Goal: Task Accomplishment & Management: Use online tool/utility

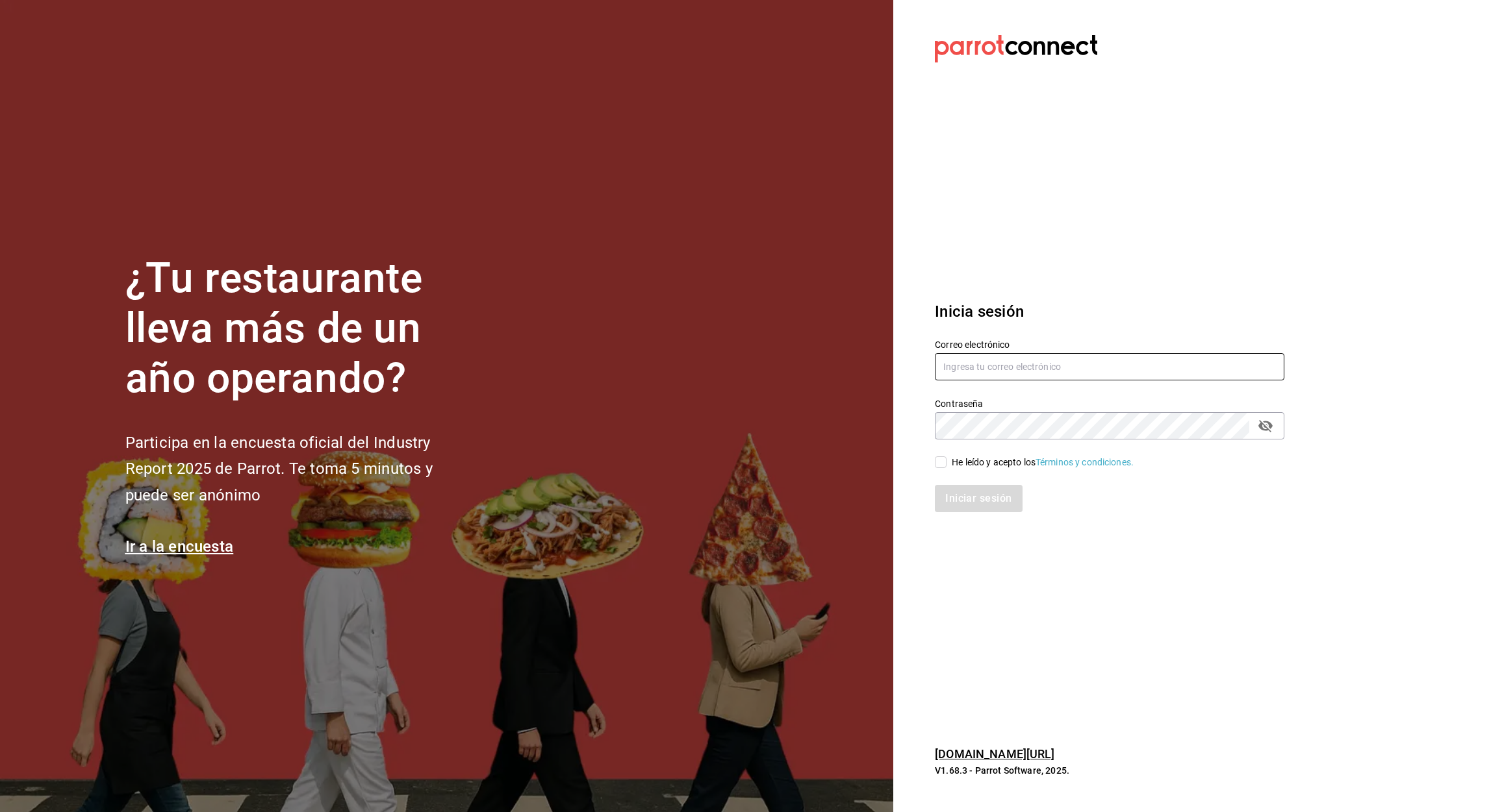
type input "[EMAIL_ADDRESS][DOMAIN_NAME]"
click at [943, 460] on label "He leído y acepto los Términos y condiciones." at bounding box center [1034, 462] width 199 height 14
click at [943, 460] on input "He leído y acepto los Términos y condiciones." at bounding box center [940, 462] width 12 height 12
checkbox input "true"
drag, startPoint x: 982, startPoint y: 502, endPoint x: 968, endPoint y: 502, distance: 14.0
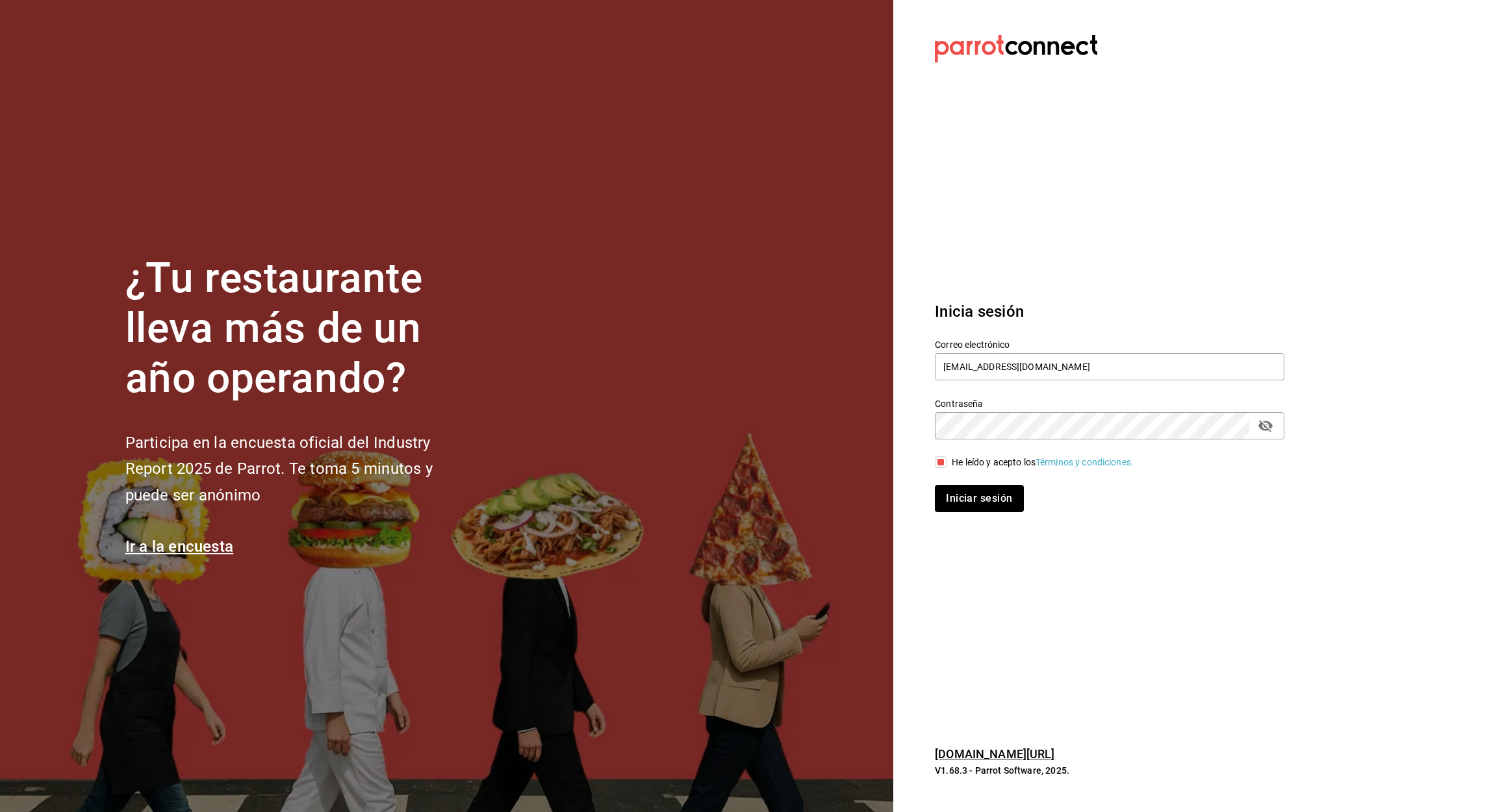
click at [968, 502] on button "Iniciar sesión" at bounding box center [979, 498] width 88 height 27
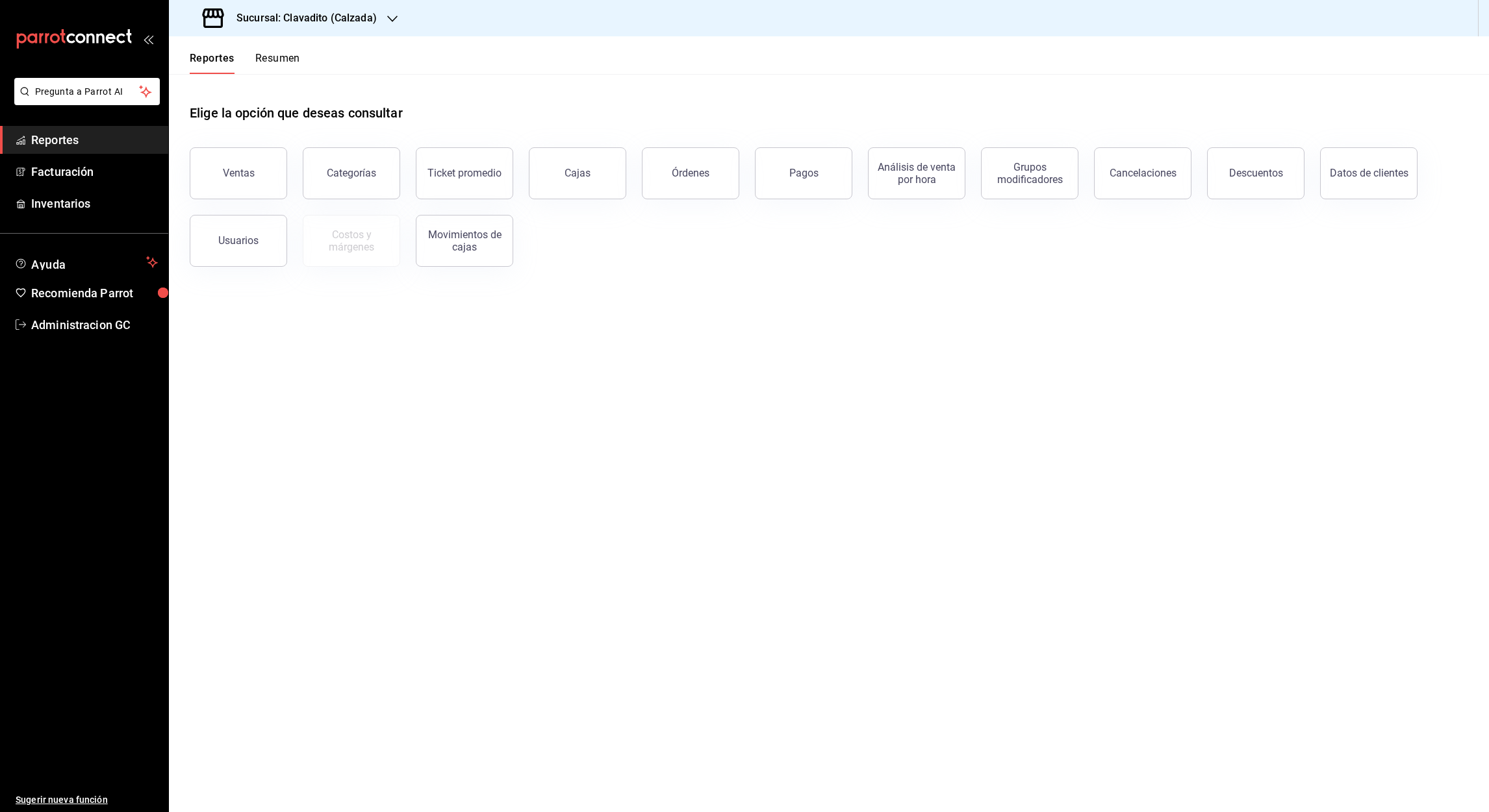
drag, startPoint x: 254, startPoint y: 171, endPoint x: 254, endPoint y: 191, distance: 20.0
click at [254, 168] on button "Ventas" at bounding box center [238, 172] width 98 height 52
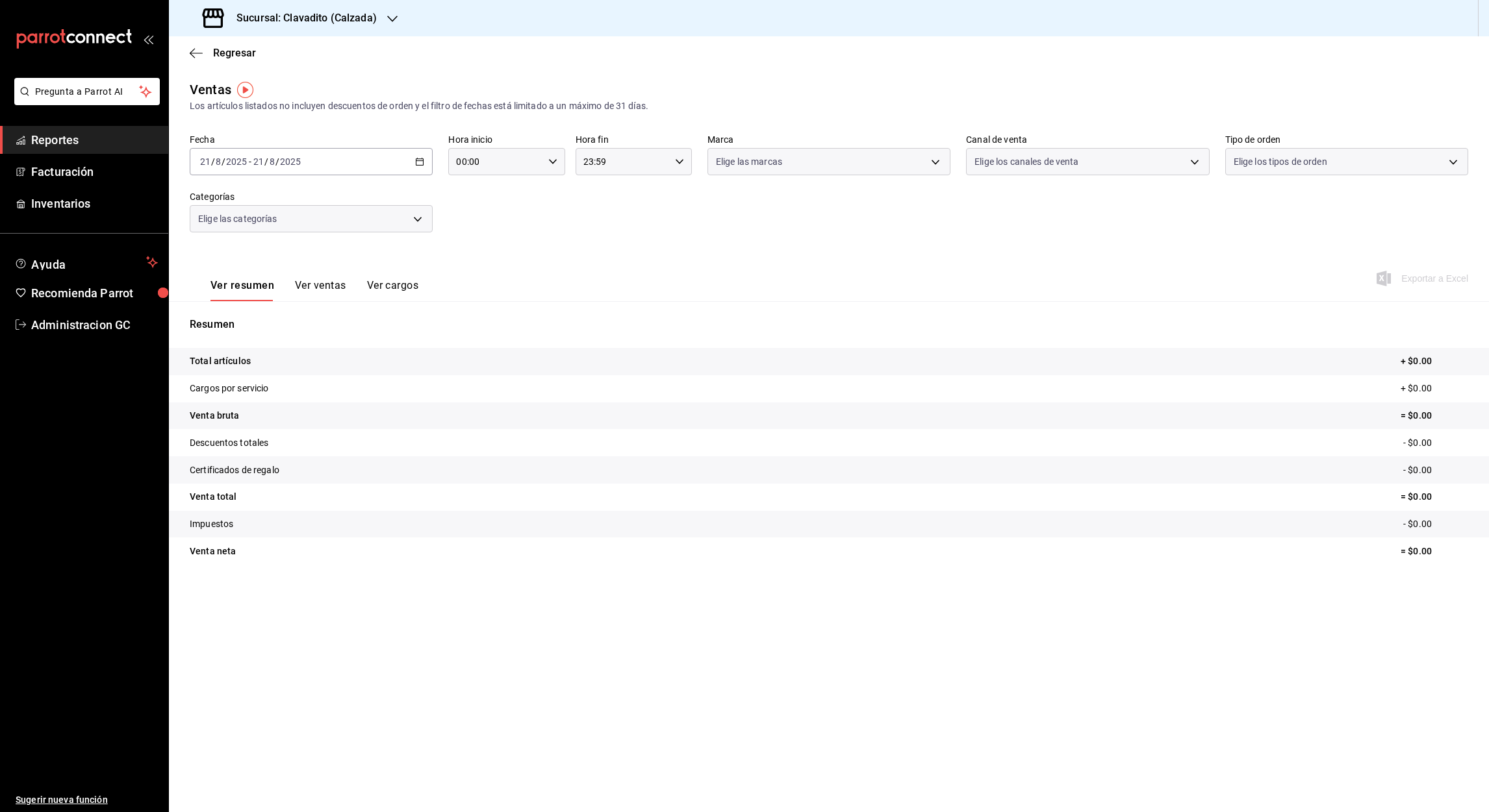
click at [426, 163] on div "2025-08-21 21 / 8 / 2025 - 2025-08-21 21 / 8 / 2025" at bounding box center [312, 161] width 243 height 27
click at [236, 311] on span "Rango de fechas" at bounding box center [250, 317] width 101 height 14
click at [459, 207] on icon "button" at bounding box center [456, 209] width 16 height 16
click at [248, 600] on div "Ventas Los artículos listados no incluyen descuentos de orden y el filtro de fe…" at bounding box center [828, 341] width 1320 height 521
click at [420, 168] on div "2025-08-21 21 / 8 / 2025 - 2025-08-21 21 / 8 / 2025" at bounding box center [312, 161] width 243 height 27
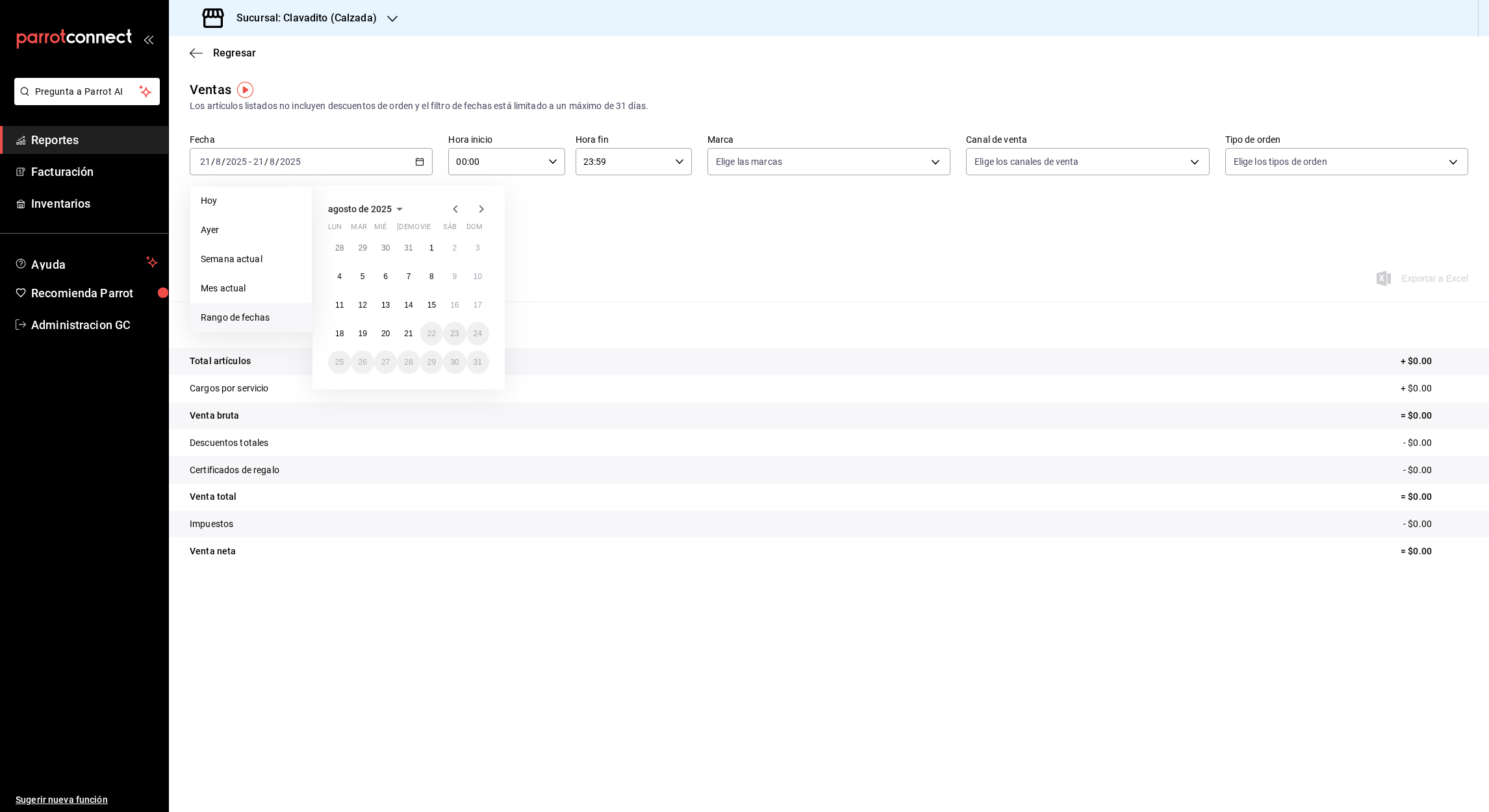
click at [454, 219] on div "agosto de 2025 lun mar mié jue vie sáb dom 28 29 30 31 1 2 3 4 5 6 7 8 9 10 11 …" at bounding box center [409, 288] width 192 height 204
click at [454, 211] on icon "button" at bounding box center [456, 209] width 16 height 16
click at [347, 248] on button "30" at bounding box center [339, 247] width 23 height 23
click at [483, 215] on icon "button" at bounding box center [482, 209] width 16 height 16
click at [353, 244] on button "1" at bounding box center [362, 247] width 23 height 23
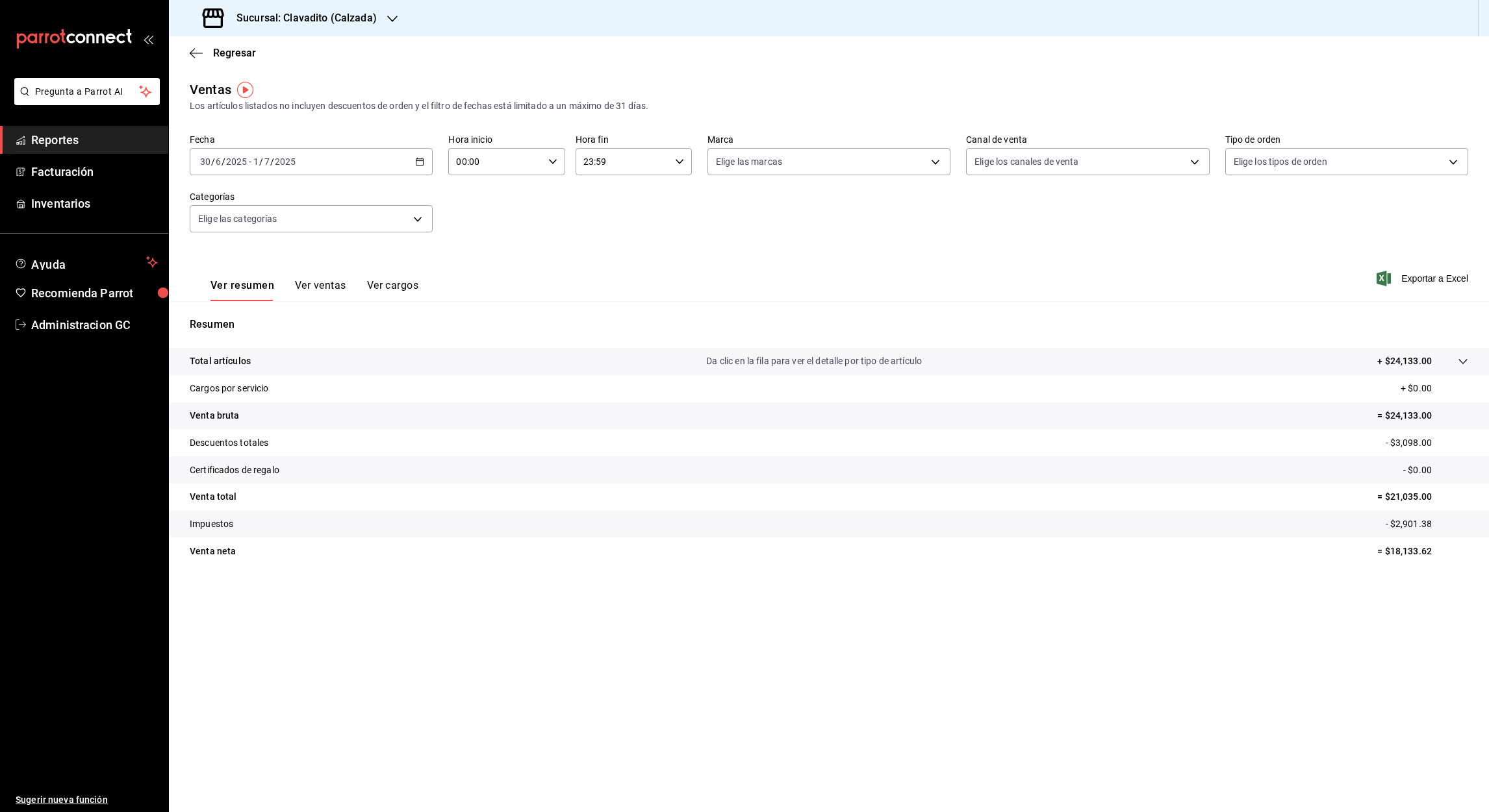
click at [419, 157] on icon "button" at bounding box center [419, 161] width 9 height 9
click at [478, 205] on icon "button" at bounding box center [482, 209] width 16 height 16
click at [364, 242] on button "1" at bounding box center [362, 247] width 23 height 23
click at [431, 366] on div "30 1 2 3 4 5 6 7 8 9 10 11 12 13 14 15 16 17 18 19 20 21 22 23 24 25 26 27 28 2…" at bounding box center [409, 304] width 161 height 137
click at [408, 362] on abbr "31" at bounding box center [408, 362] width 9 height 9
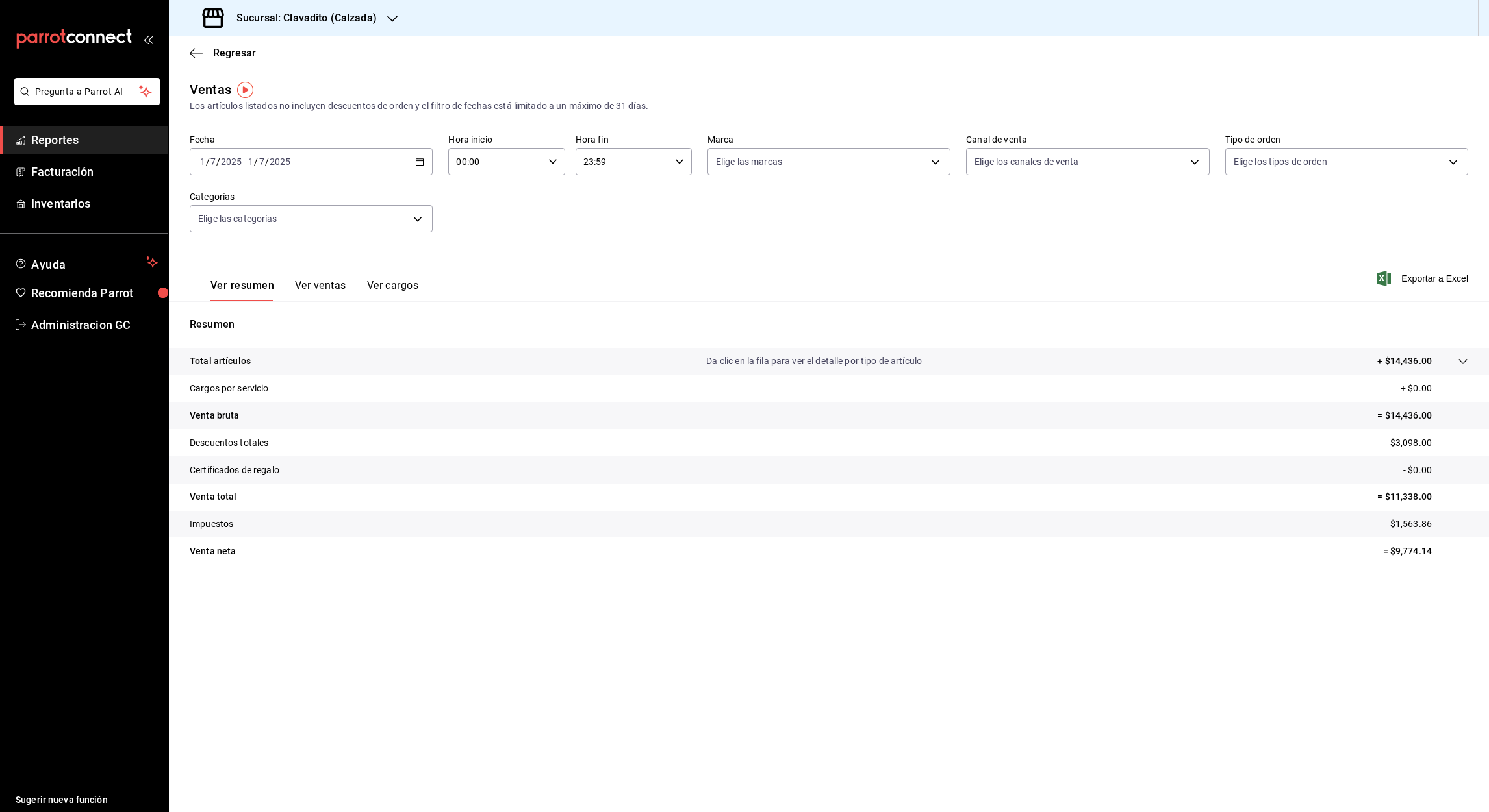
click at [260, 164] on input "7" at bounding box center [262, 161] width 6 height 10
click at [549, 166] on div "00:00 Hora inicio" at bounding box center [506, 161] width 116 height 27
click at [485, 248] on span "05" at bounding box center [477, 253] width 37 height 10
type input "05:00"
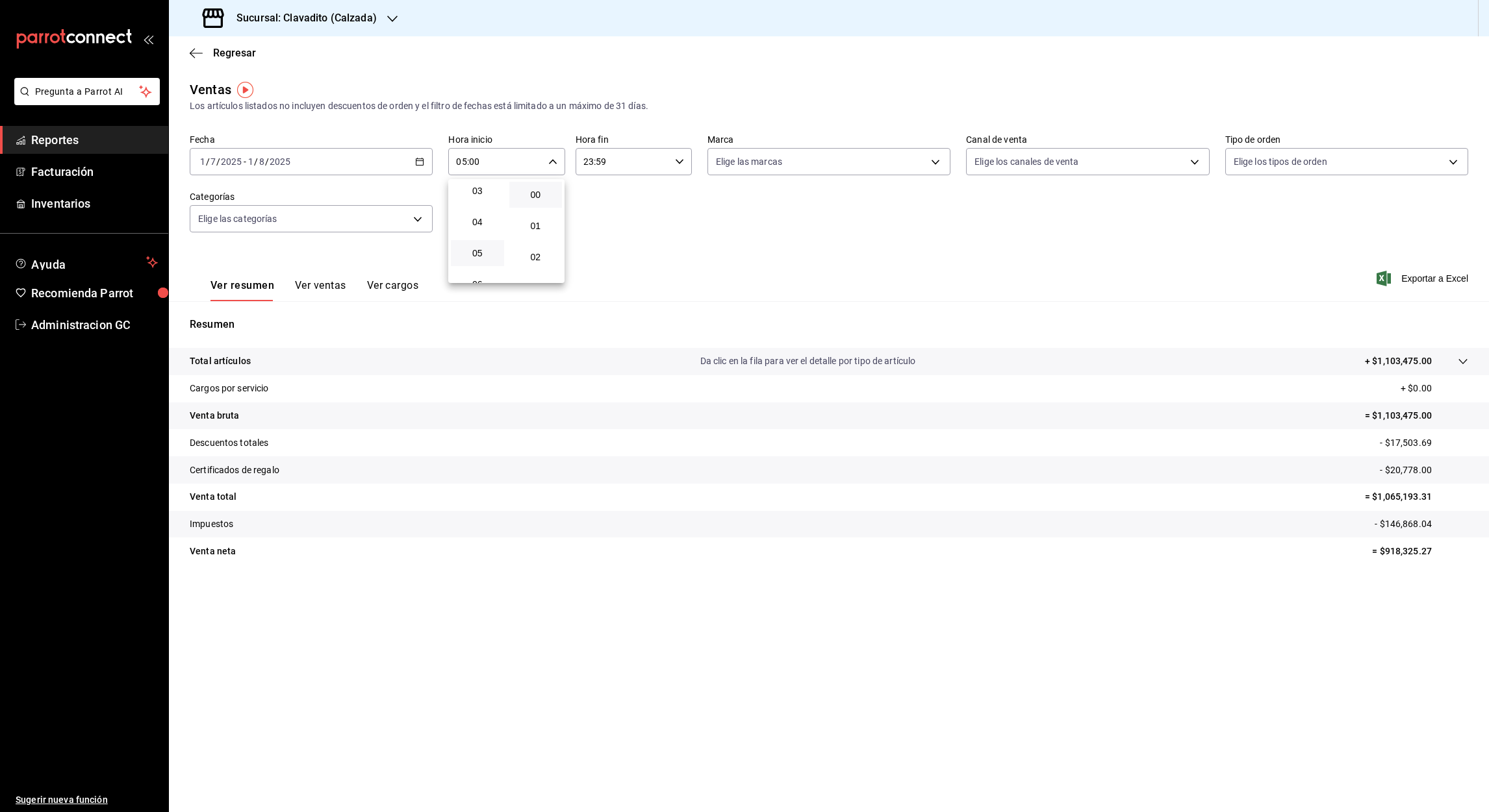
click at [644, 164] on div at bounding box center [744, 406] width 1489 height 812
click at [671, 159] on div "23:59 Hora fin" at bounding box center [634, 161] width 116 height 27
click at [611, 199] on span "05" at bounding box center [604, 199] width 37 height 10
click at [659, 197] on span "00" at bounding box center [663, 195] width 37 height 10
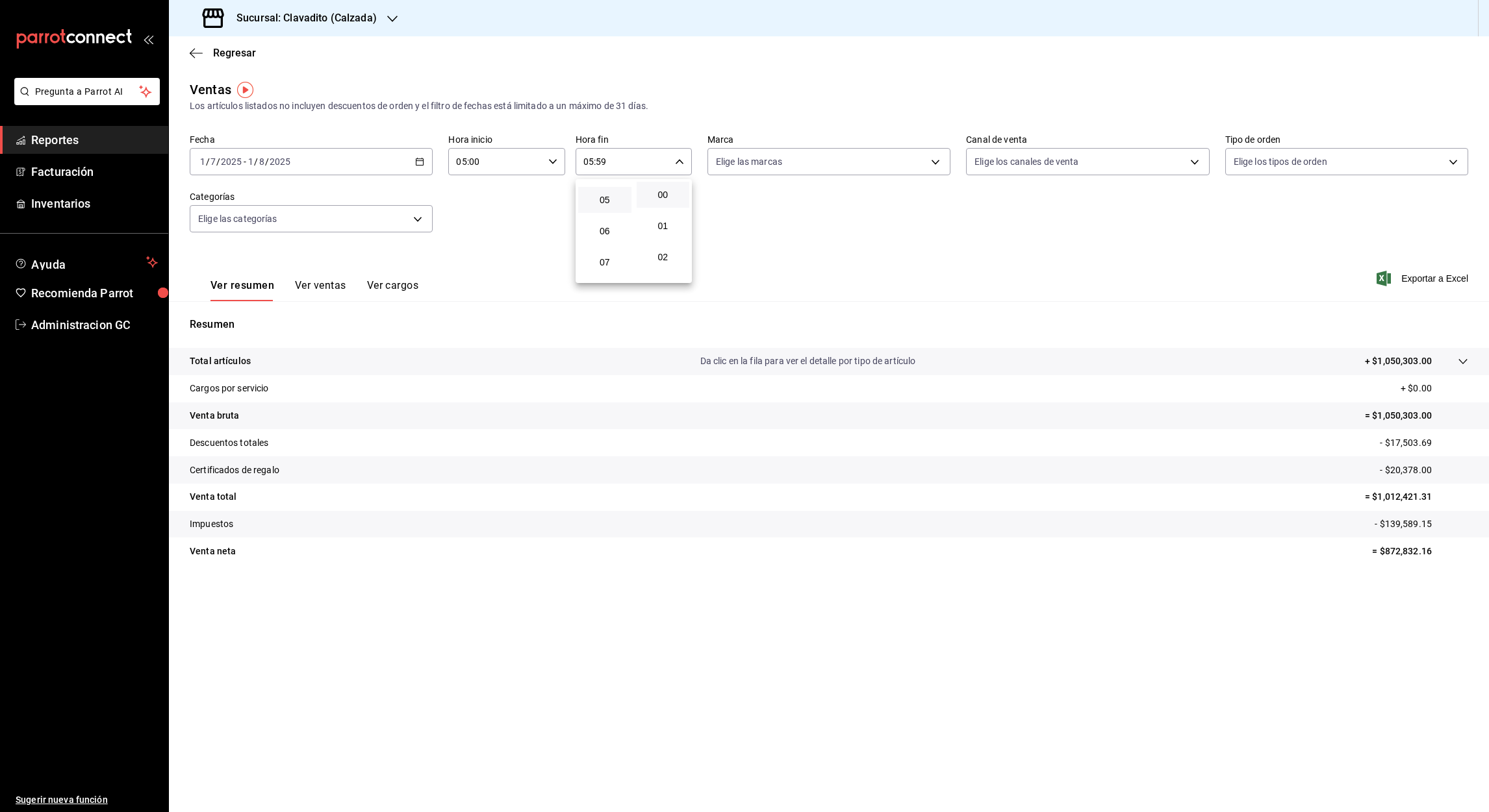
type input "05:00"
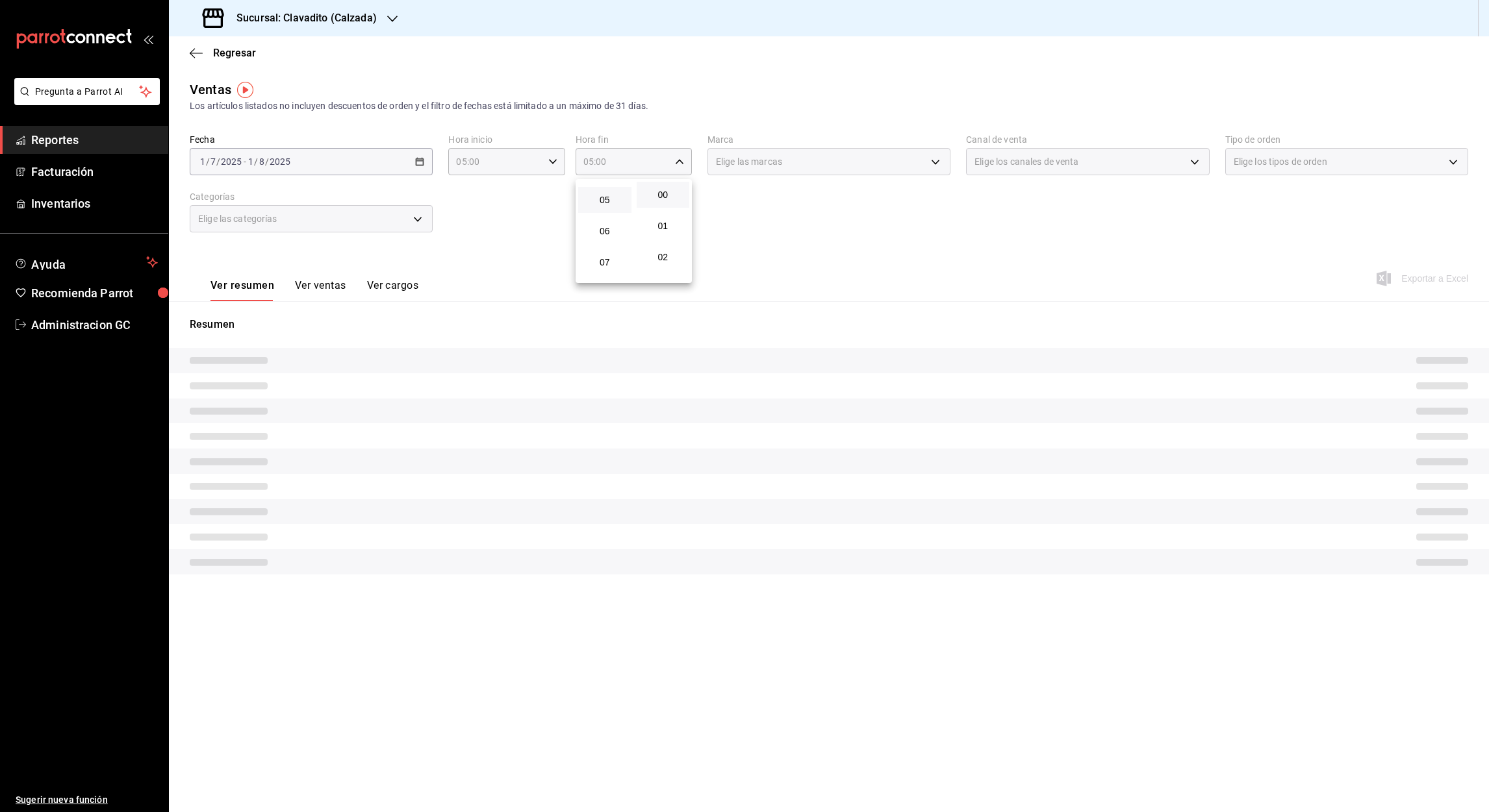
drag, startPoint x: 666, startPoint y: 199, endPoint x: 1113, endPoint y: 249, distance: 449.8
click at [1113, 249] on div at bounding box center [744, 406] width 1489 height 812
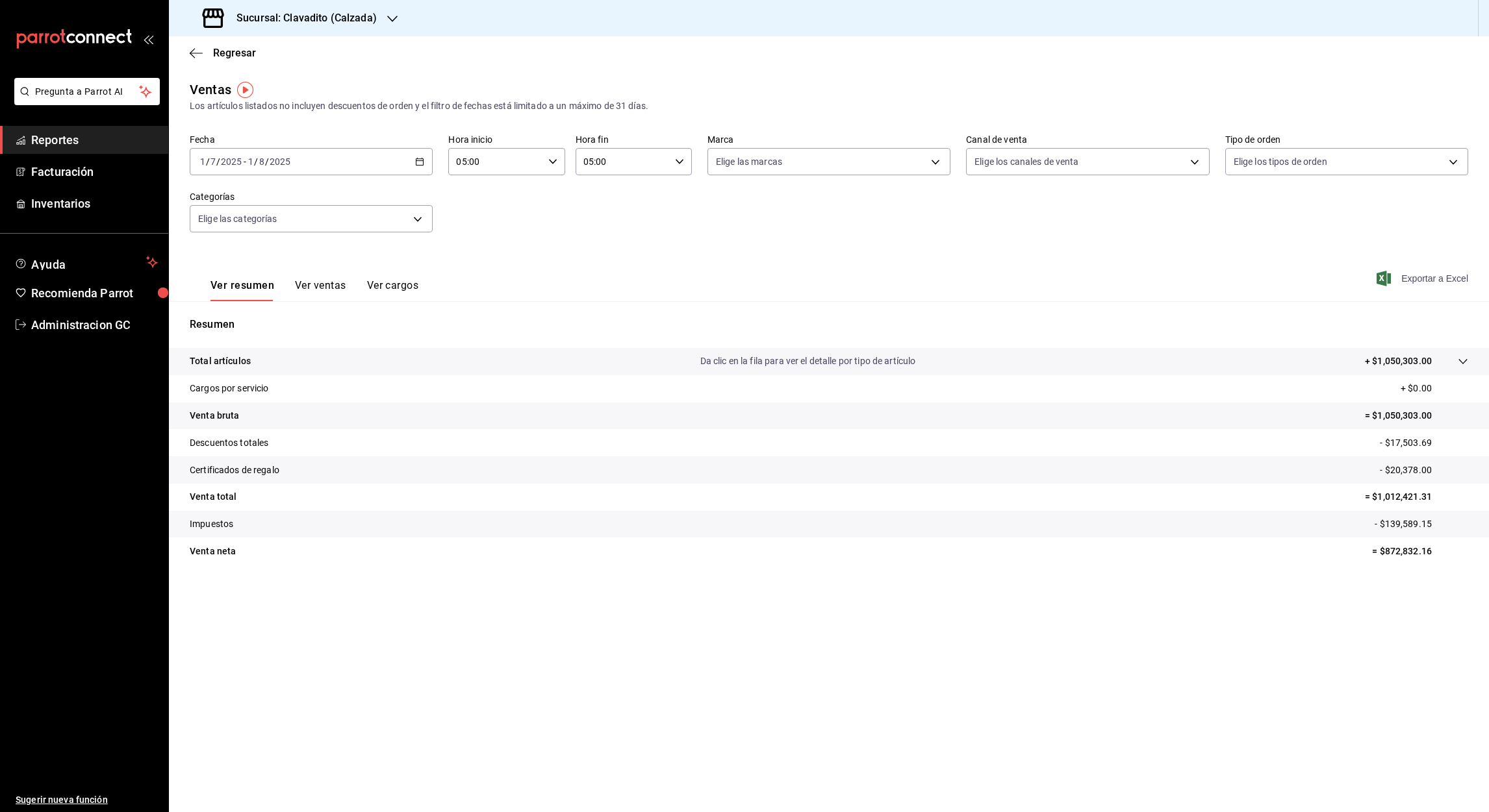
click at [1426, 272] on span "Exportar a Excel" at bounding box center [1424, 279] width 89 height 16
click at [999, 410] on tr "Venta bruta = $1,050,303.00" at bounding box center [828, 416] width 1320 height 27
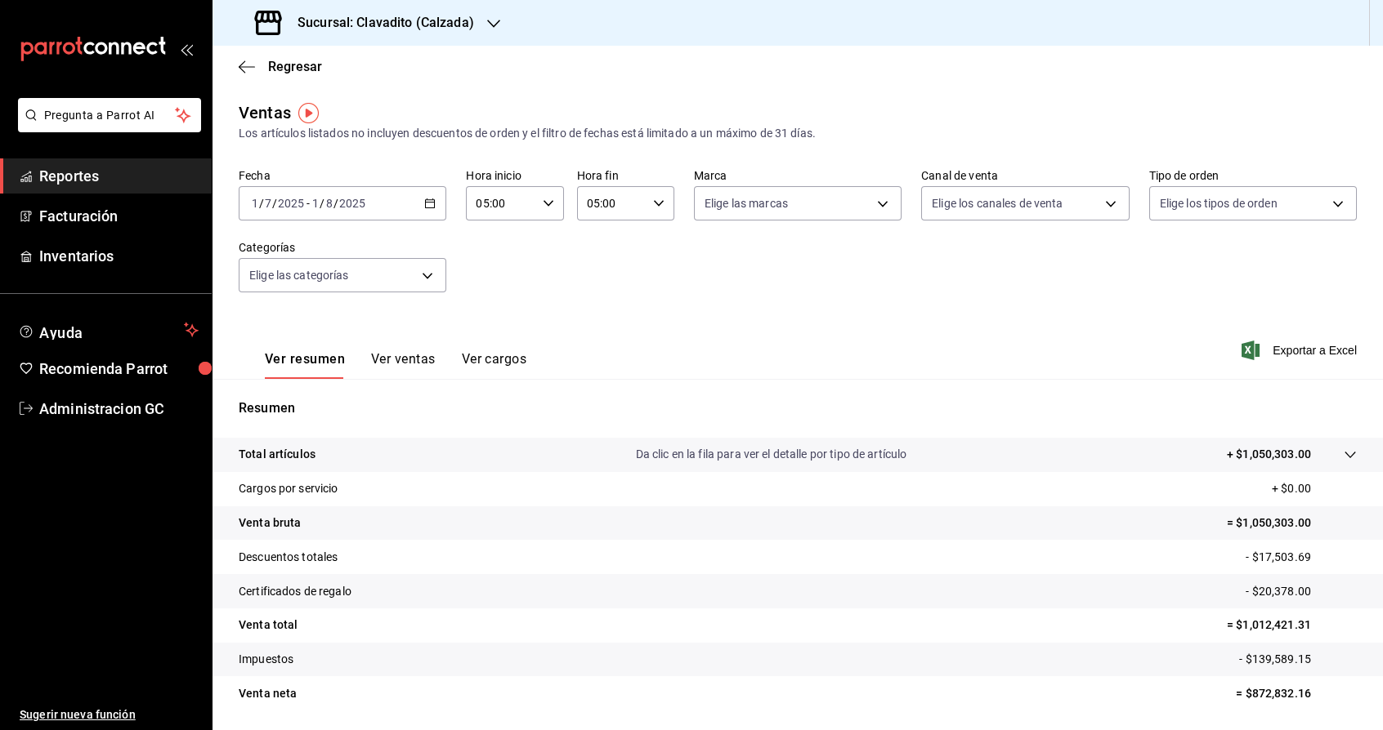
click at [357, 13] on h3 "Sucursal: Clavadito (Calzada)" at bounding box center [379, 23] width 190 height 20
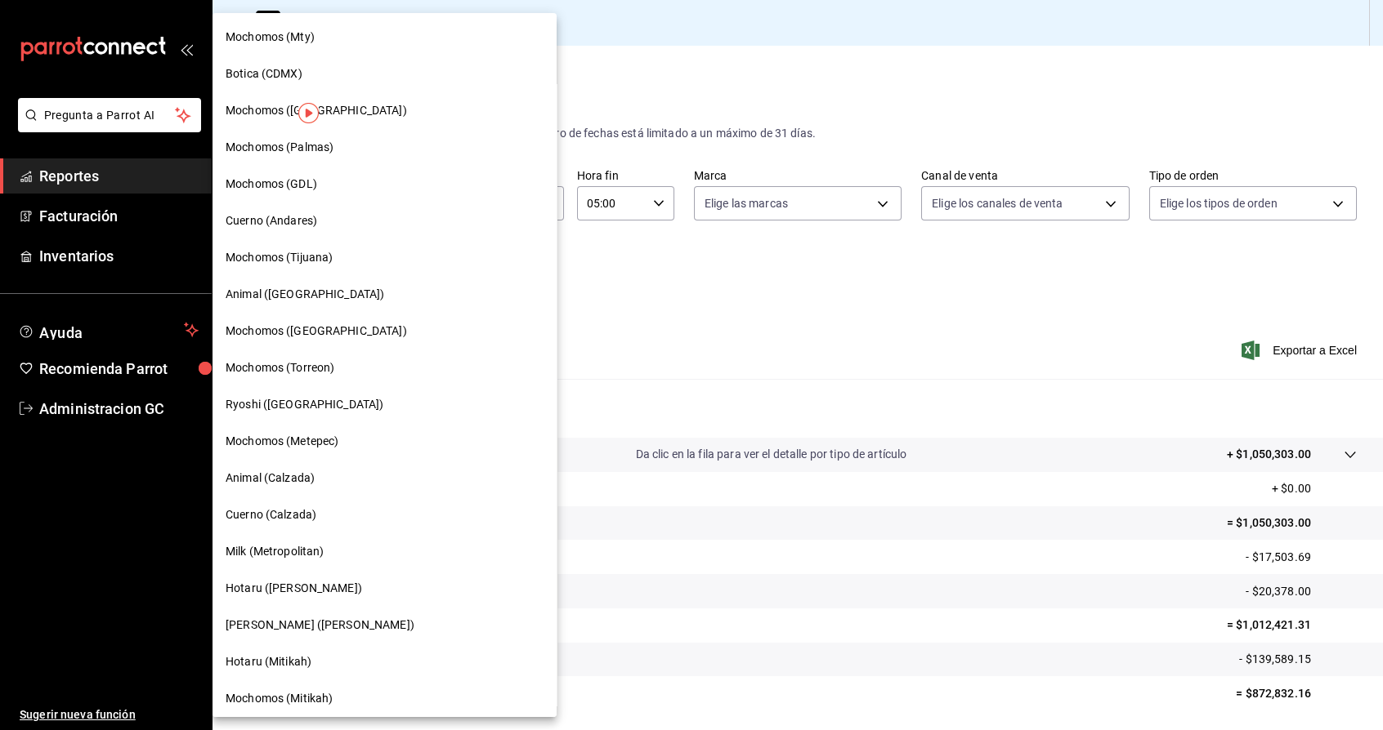
scroll to position [612, 0]
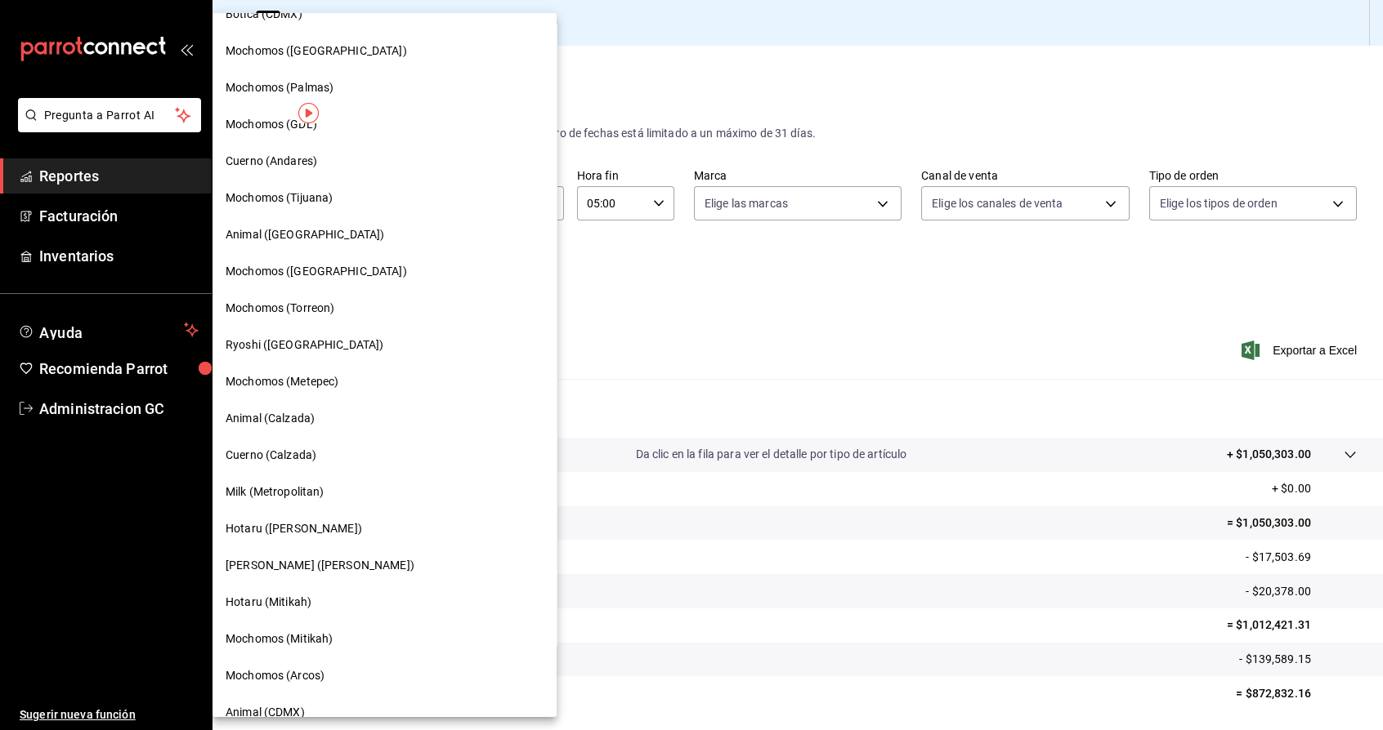
click at [310, 455] on span "Cuerno (Calzada)" at bounding box center [271, 455] width 91 height 17
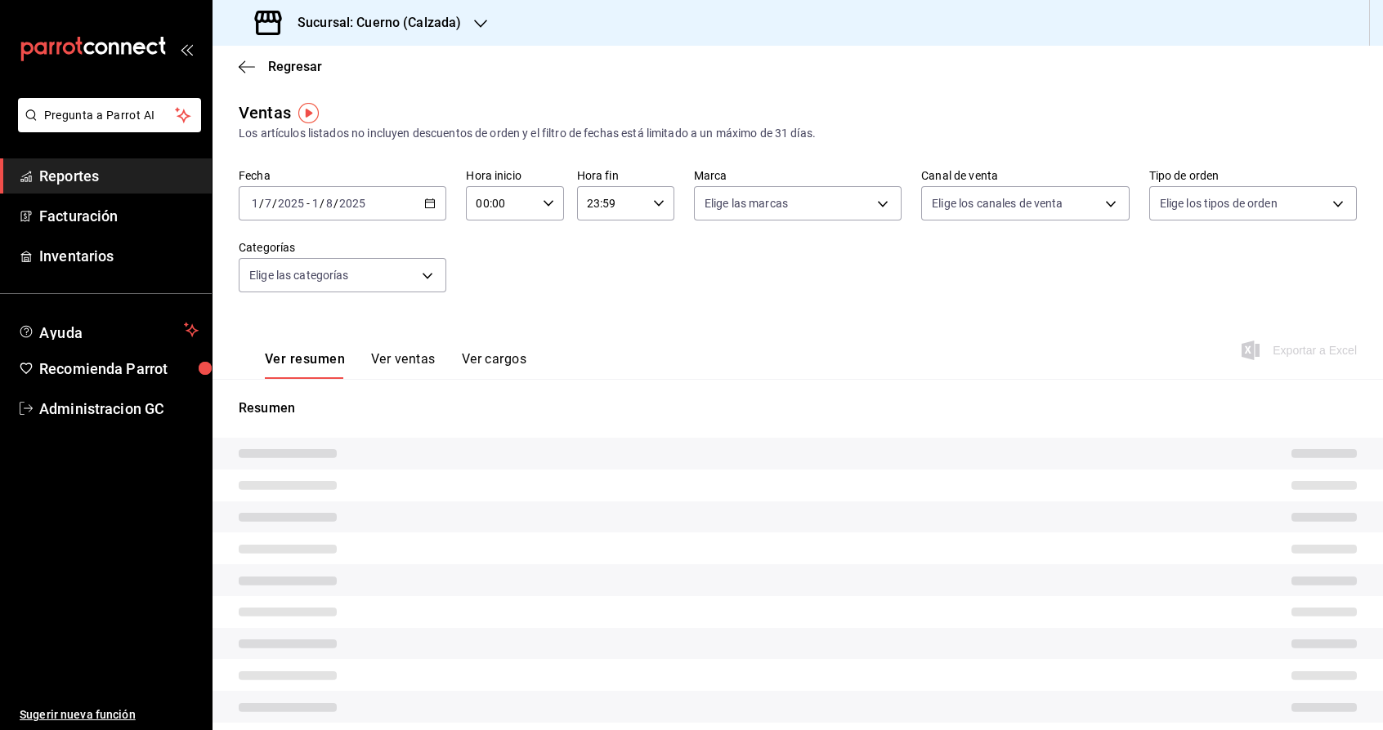
type input "05:00"
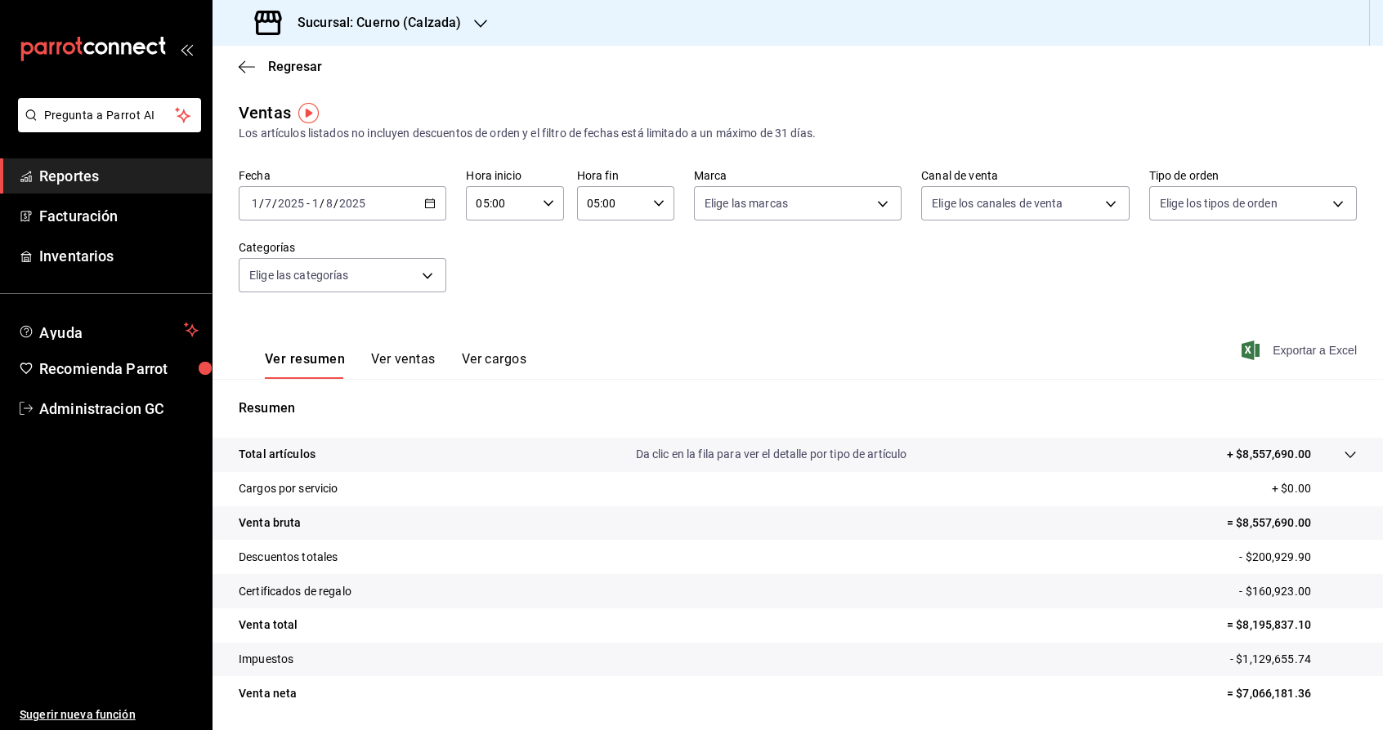
click at [1259, 350] on span "Exportar a Excel" at bounding box center [1300, 351] width 112 height 20
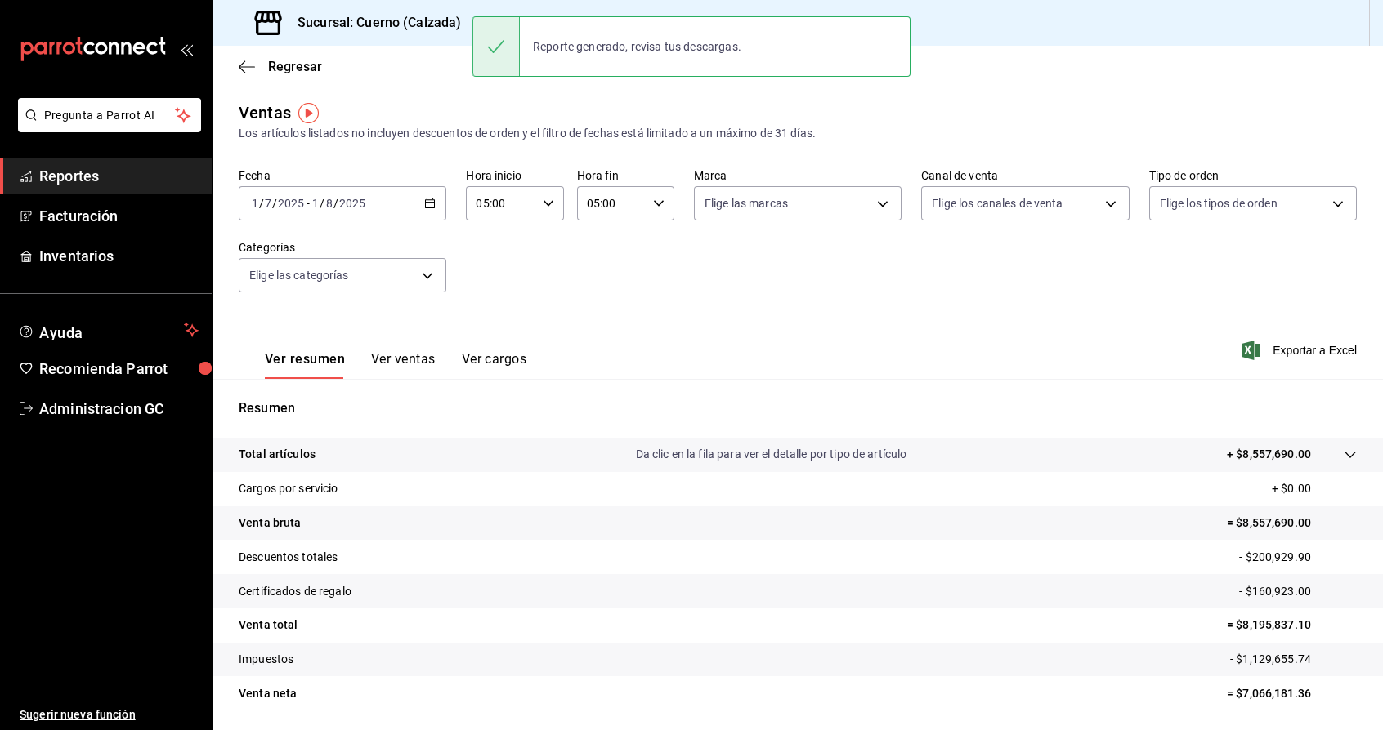
click at [614, 312] on div "Ver resumen Ver ventas Ver cargos Exportar a Excel" at bounding box center [797, 345] width 1170 height 67
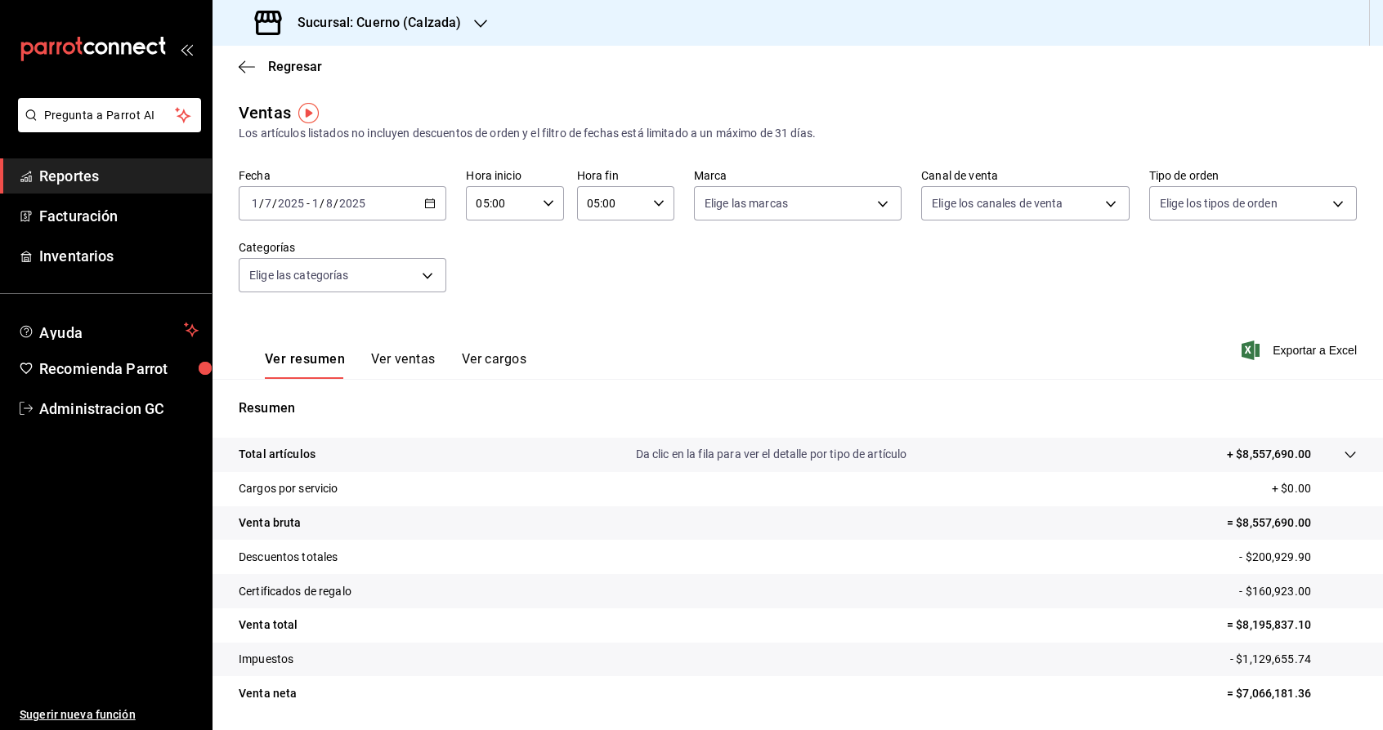
click at [356, 27] on h3 "Sucursal: Cuerno (Calzada)" at bounding box center [372, 23] width 176 height 20
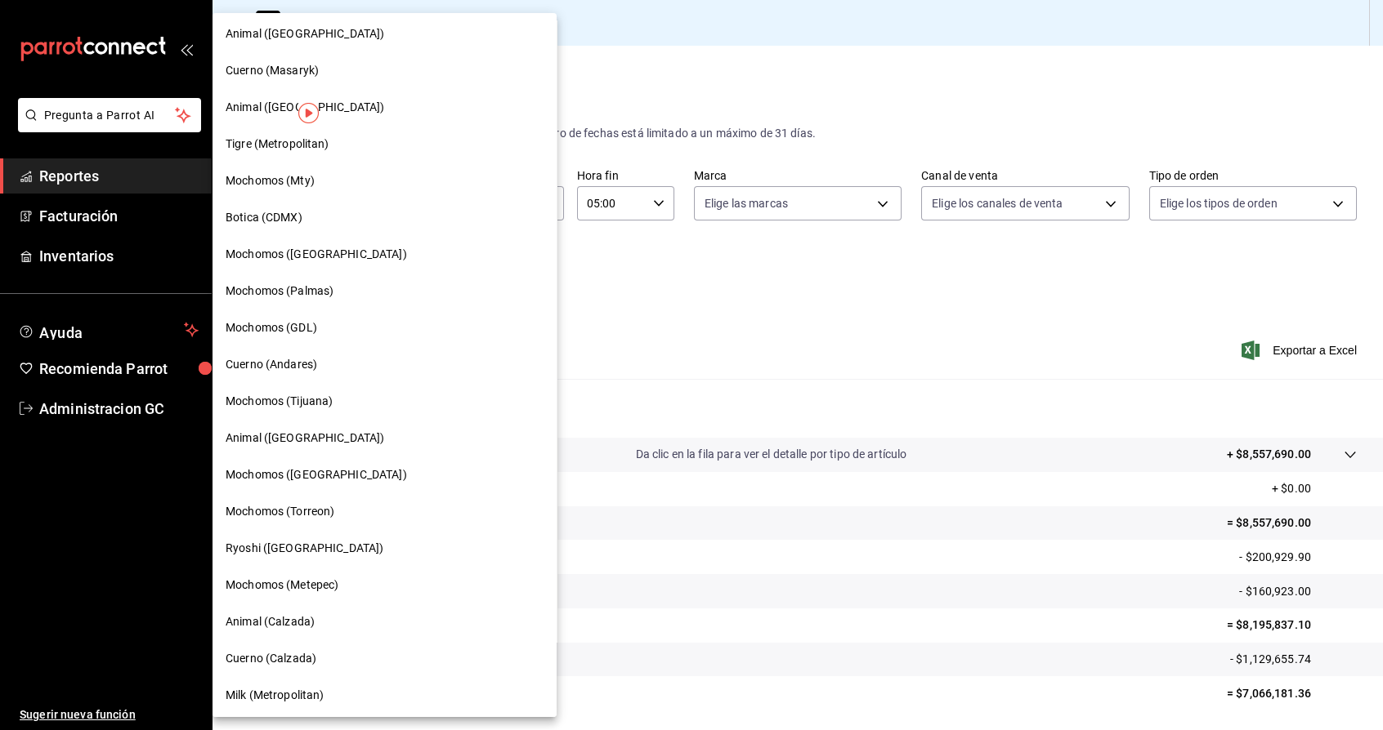
scroll to position [373, 0]
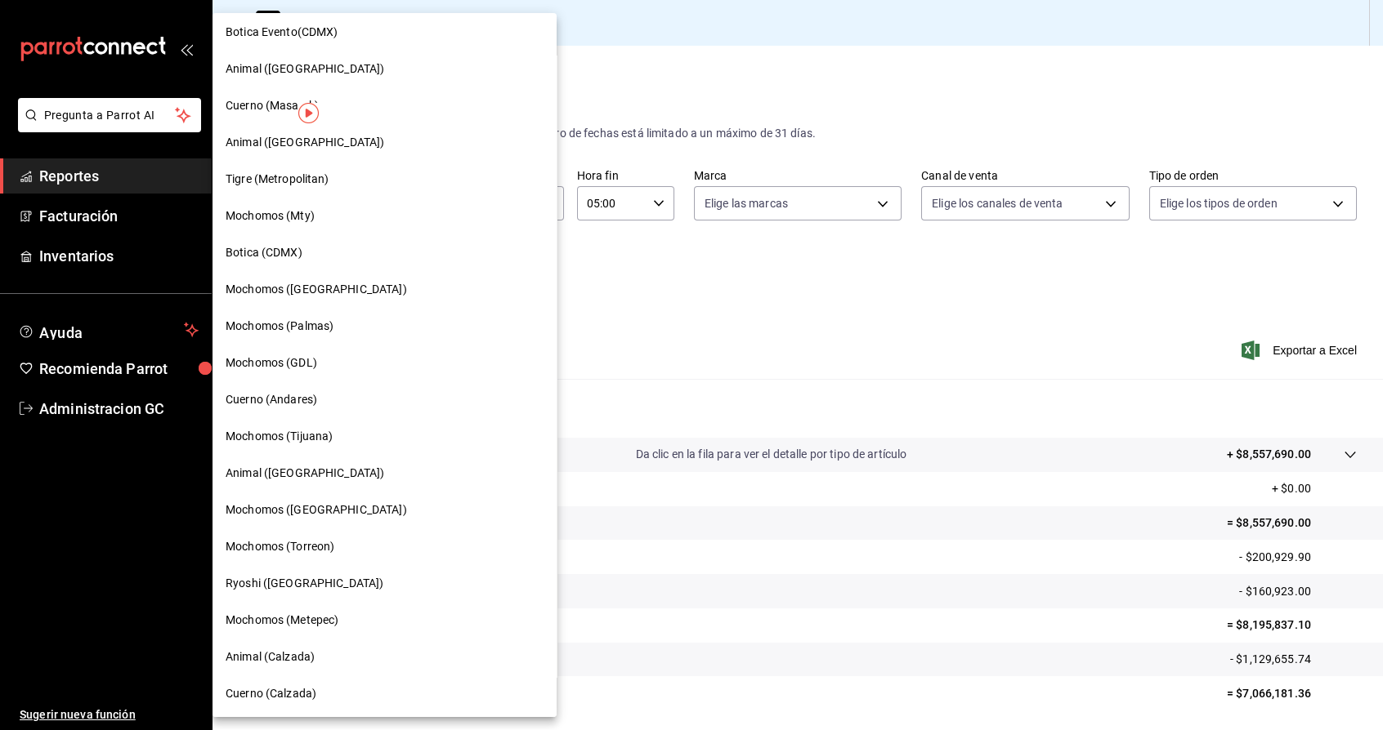
click at [317, 389] on div "Cuerno (Andares)" at bounding box center [384, 400] width 344 height 37
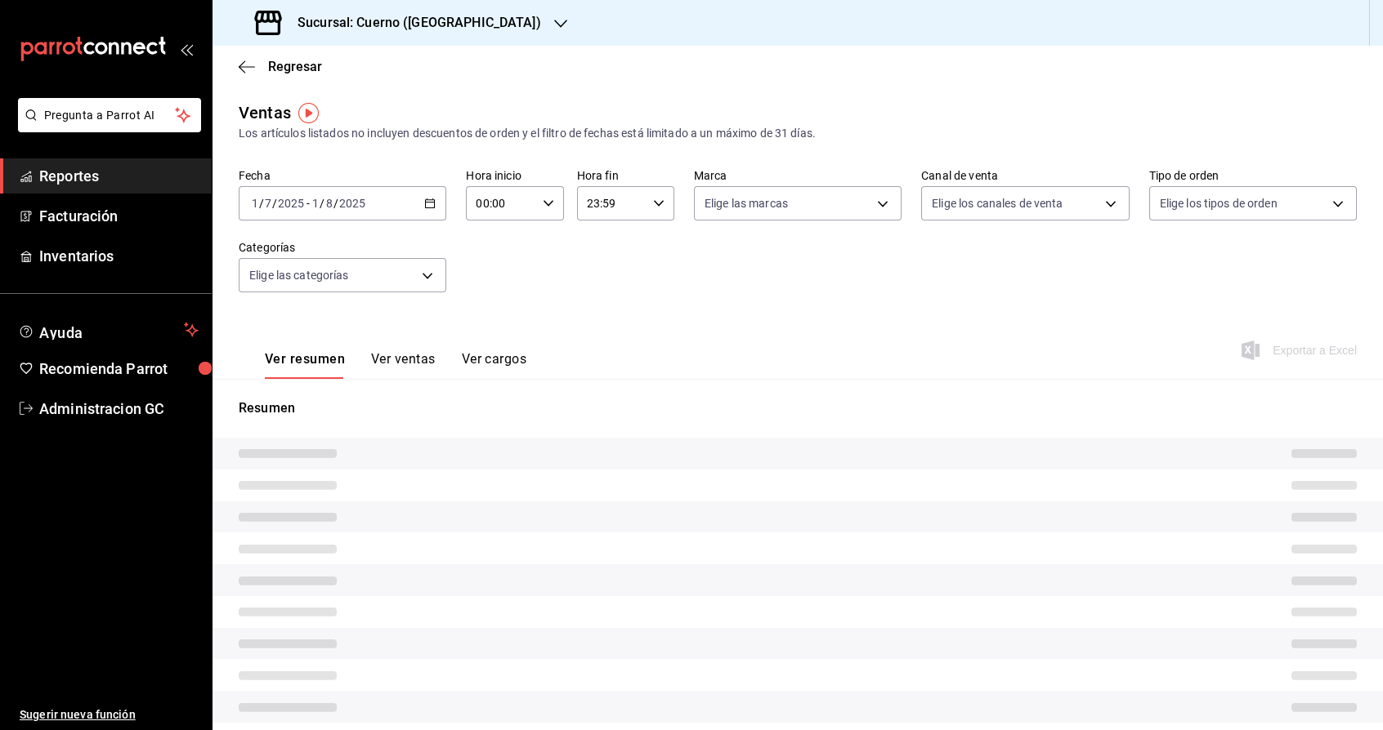
type input "05:00"
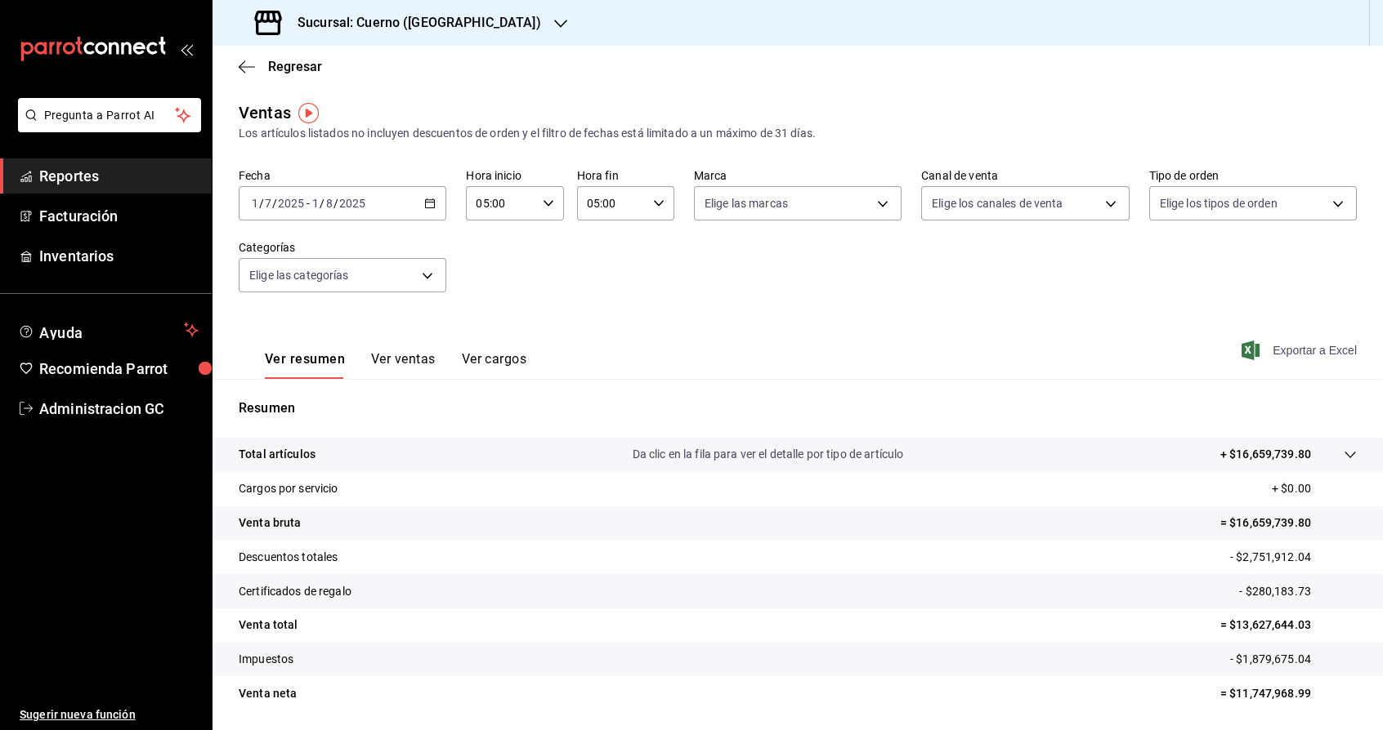
click at [1258, 353] on span "Exportar a Excel" at bounding box center [1300, 351] width 112 height 20
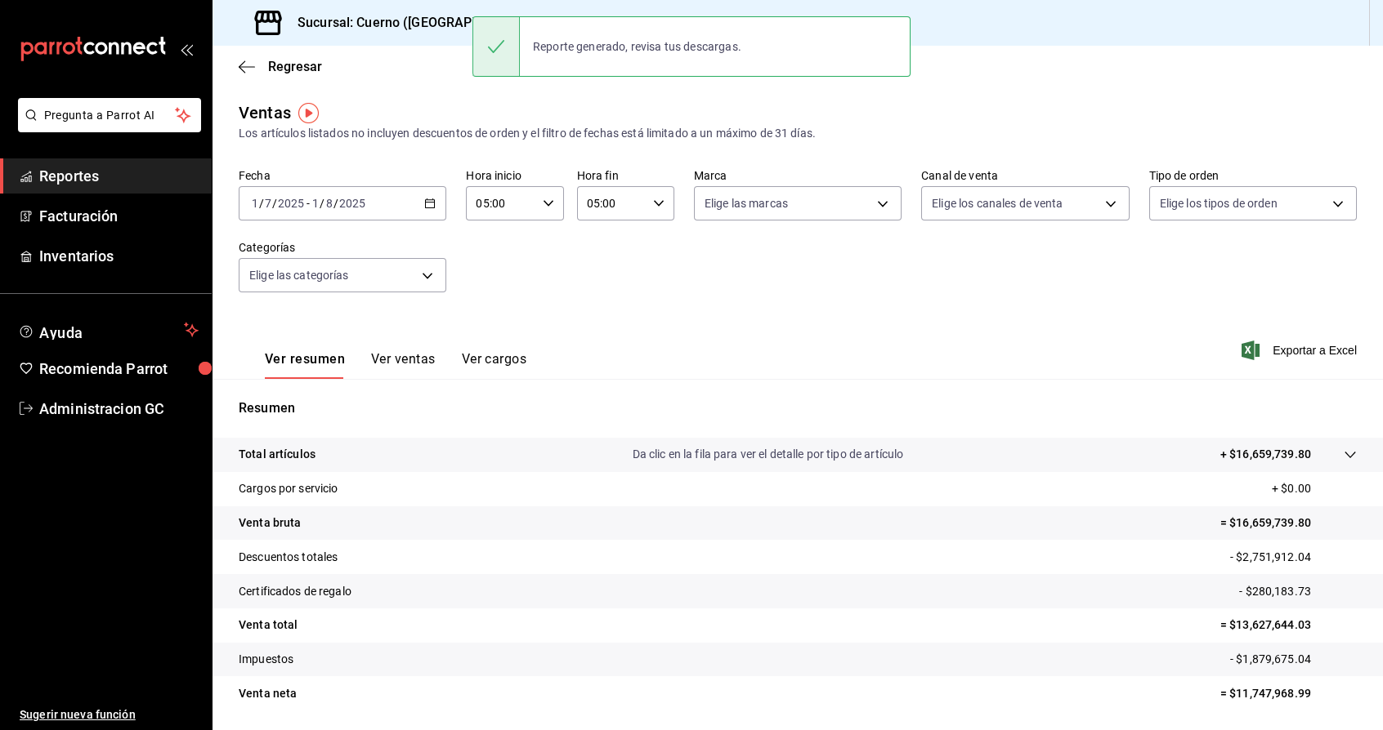
click at [648, 288] on div "Fecha 2025-07-01 1 / 7 / 2025 - 2025-08-01 1 / 8 / 2025 Hora inicio 05:00 Hora …" at bounding box center [798, 240] width 1118 height 144
